Goal: Task Accomplishment & Management: Use online tool/utility

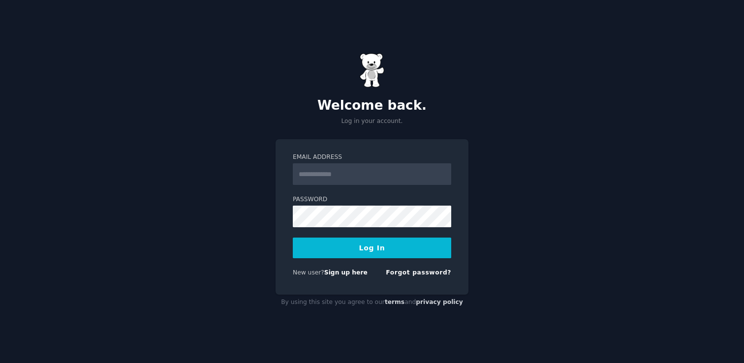
click at [351, 174] on input "Email Address" at bounding box center [372, 174] width 158 height 22
type input "**********"
click at [366, 249] on button "Log In" at bounding box center [372, 248] width 158 height 21
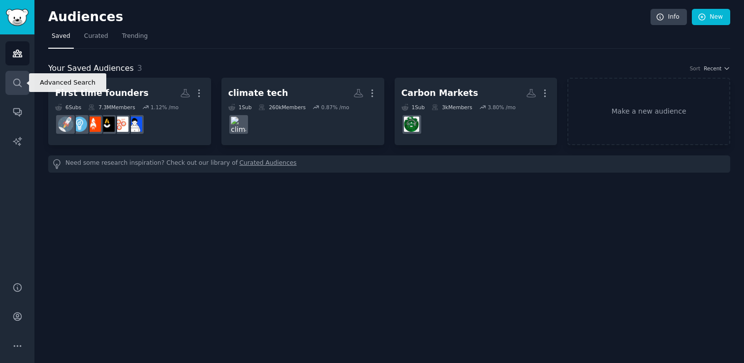
click at [14, 82] on icon "Sidebar" at bounding box center [17, 83] width 10 height 10
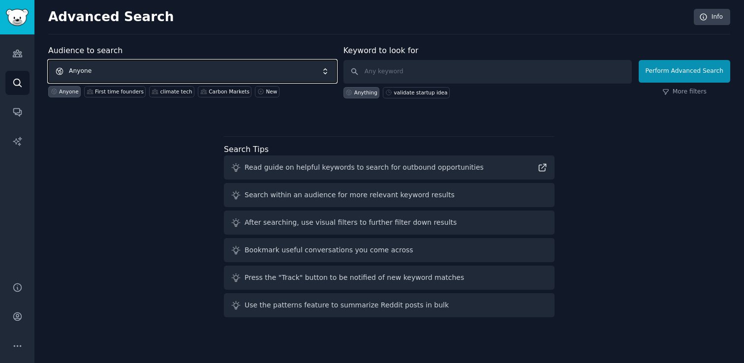
click at [209, 71] on span "Anyone" at bounding box center [192, 71] width 288 height 23
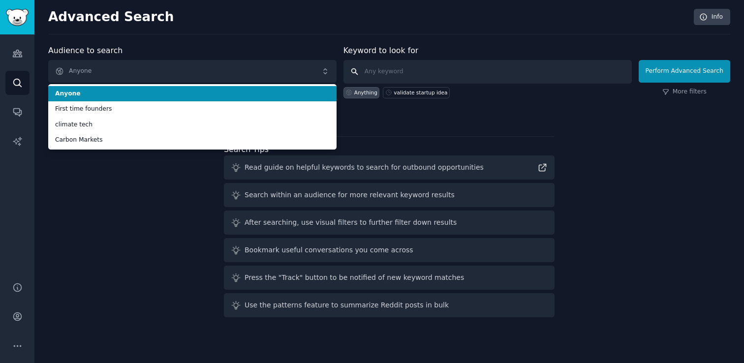
click at [400, 67] on input "text" at bounding box center [487, 72] width 288 height 24
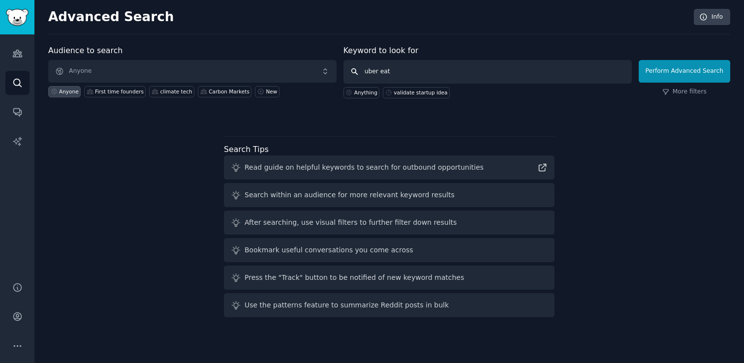
type input "uber eats"
click button "Perform Advanced Search" at bounding box center [685, 71] width 92 height 23
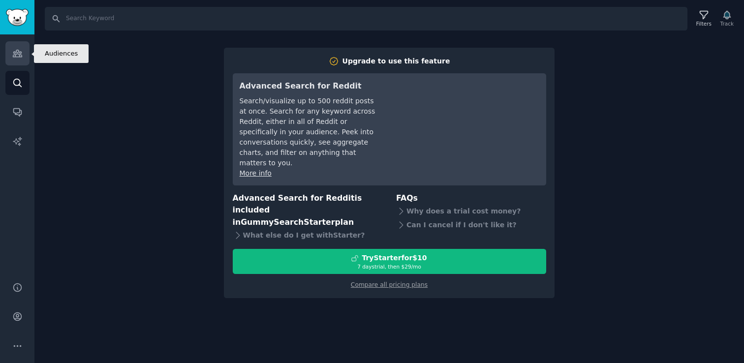
click at [10, 49] on link "Audiences" at bounding box center [17, 53] width 24 height 24
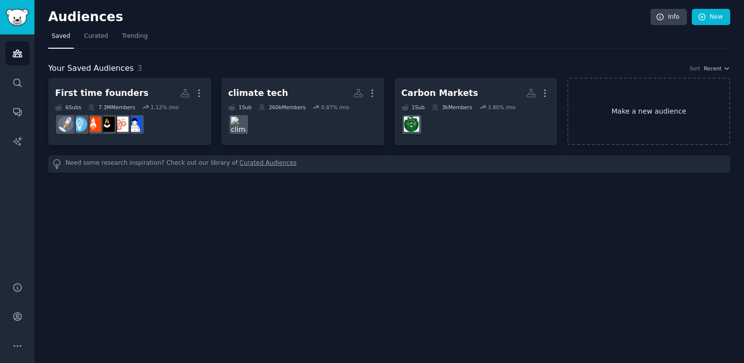
click at [648, 112] on link "Make a new audience" at bounding box center [648, 111] width 163 height 67
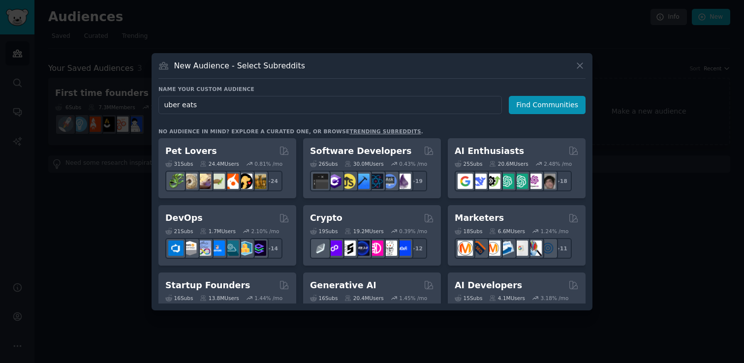
type input "uber eats"
click at [582, 64] on icon at bounding box center [580, 66] width 10 height 10
